Goal: Task Accomplishment & Management: Use online tool/utility

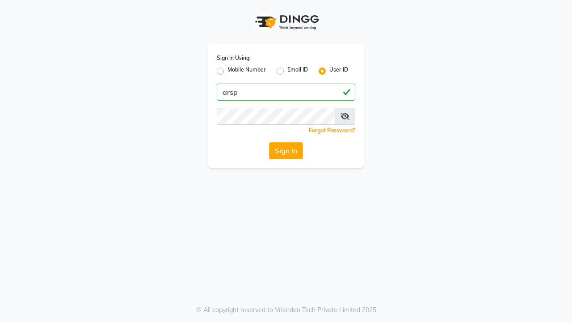
type input "arsp"
click at [285, 150] on button "Sign In" at bounding box center [286, 150] width 34 height 17
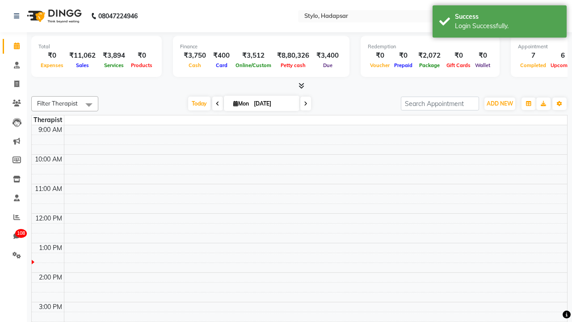
select select "en"
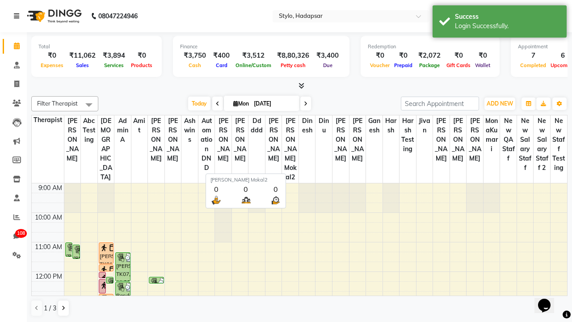
click at [18, 16] on icon at bounding box center [16, 16] width 5 height 6
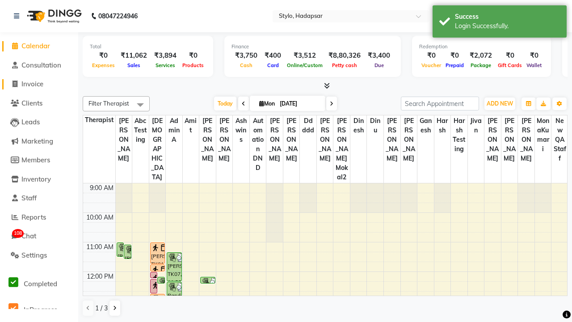
click at [39, 84] on span "Invoice" at bounding box center [32, 83] width 22 height 8
select select "service"
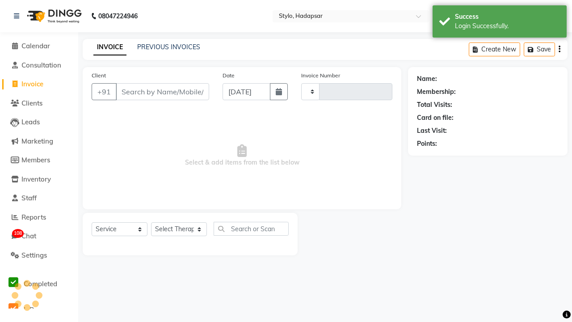
type input "755"
select select "157"
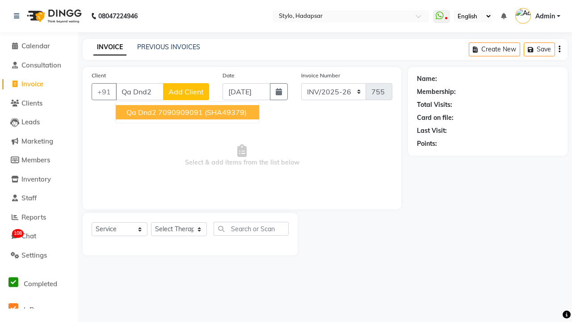
click at [187, 112] on ngb-highlight "7090909091" at bounding box center [180, 112] width 45 height 9
type input "7090909091"
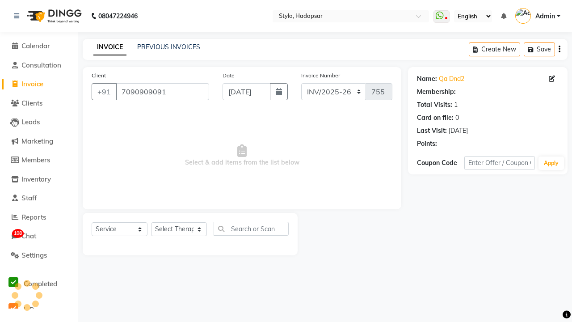
select select "1: Object"
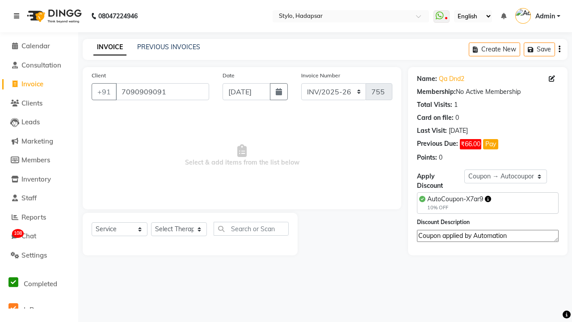
type textarea "Coupon applied by Automation"
click at [18, 16] on icon at bounding box center [16, 16] width 5 height 6
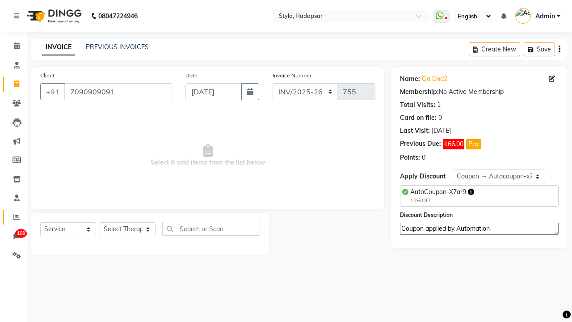
click at [13, 217] on icon at bounding box center [16, 216] width 7 height 7
